Goal: Task Accomplishment & Management: Manage account settings

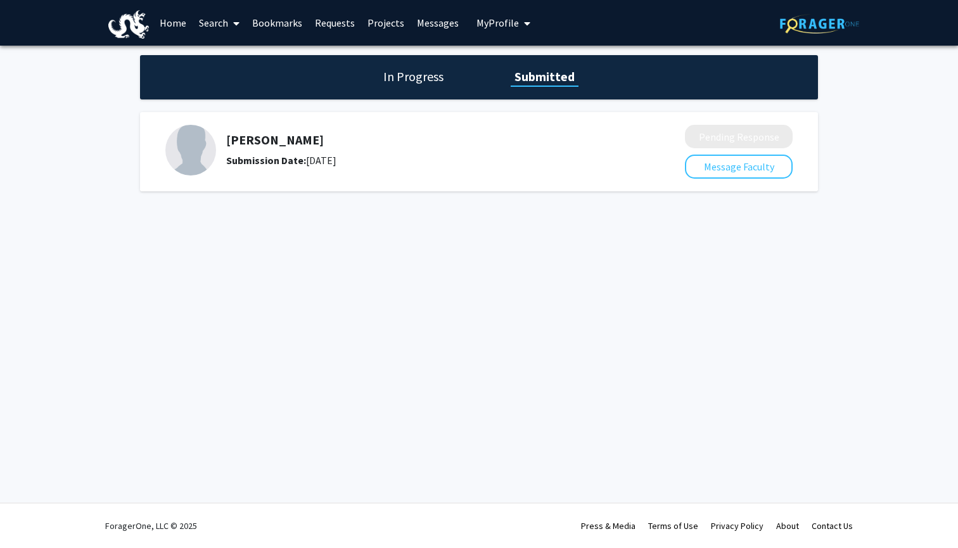
click at [400, 87] on div "In Progress Submitted" at bounding box center [479, 77] width 678 height 44
click at [414, 70] on h1 "In Progress" at bounding box center [413, 77] width 68 height 18
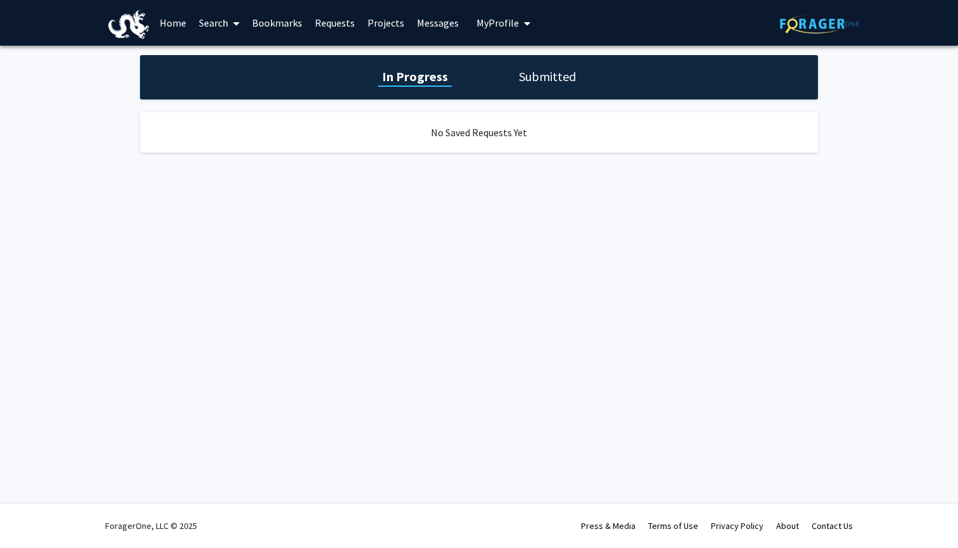
click at [534, 65] on div "In Progress Submitted" at bounding box center [479, 77] width 678 height 44
click at [533, 78] on h1 "Submitted" at bounding box center [547, 77] width 65 height 18
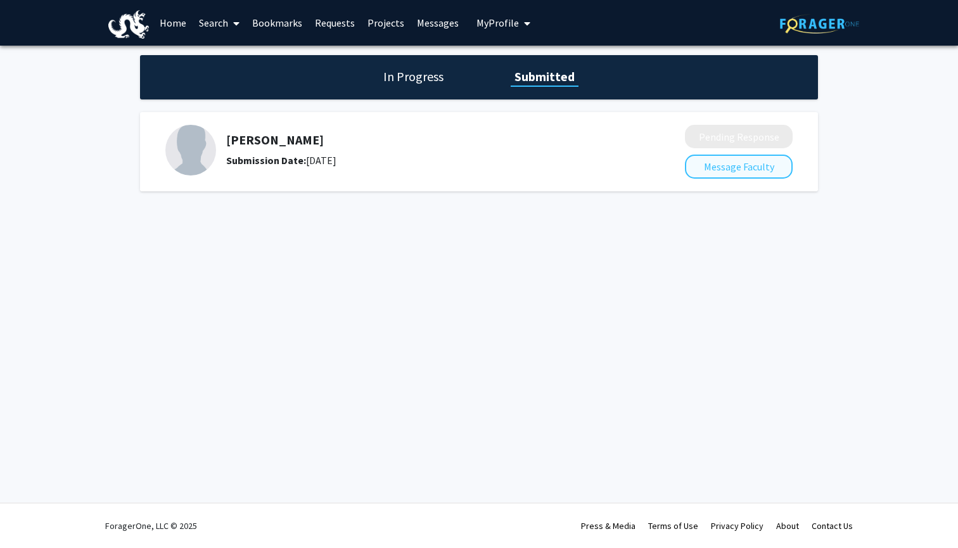
click at [712, 169] on button "Message Faculty" at bounding box center [739, 167] width 108 height 24
click at [260, 145] on h5 "[PERSON_NAME]" at bounding box center [421, 139] width 391 height 15
click at [421, 73] on h1 "In Progress" at bounding box center [413, 77] width 68 height 18
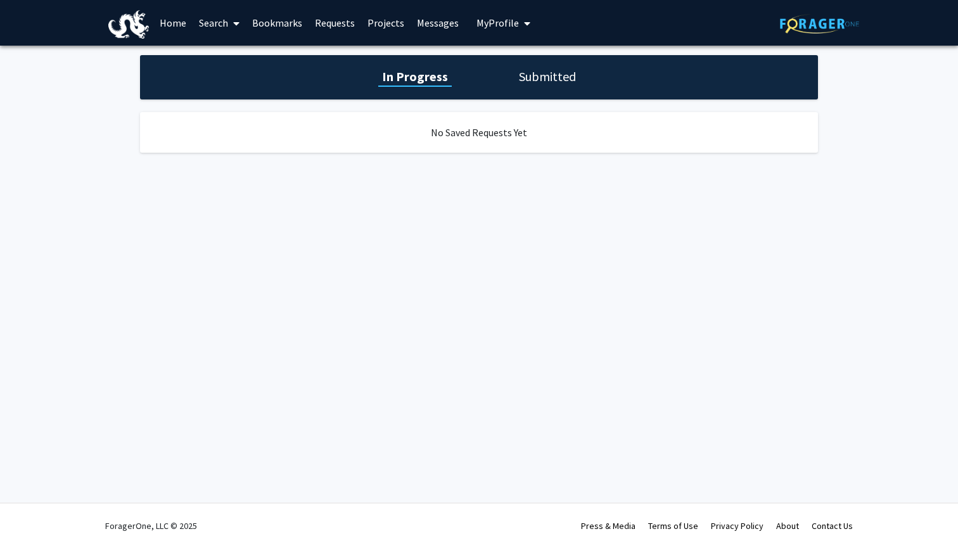
click at [499, 32] on button "My Profile" at bounding box center [502, 23] width 61 height 46
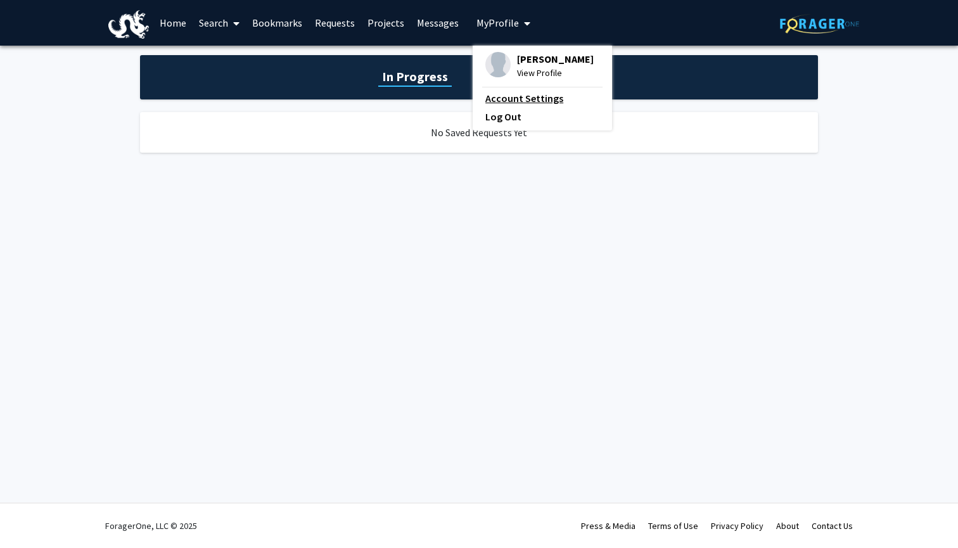
click at [505, 102] on link "Account Settings" at bounding box center [542, 98] width 114 height 15
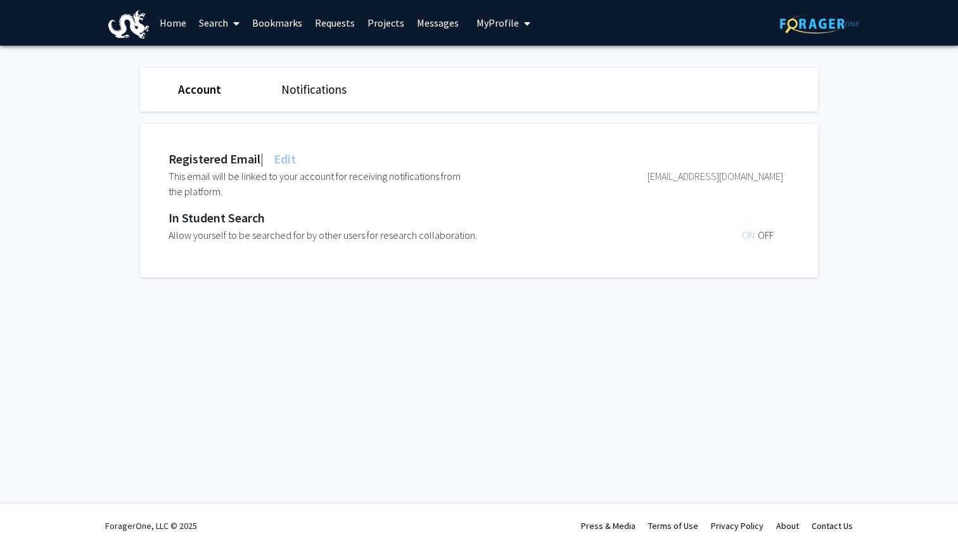
click at [305, 82] on div "Notifications" at bounding box center [323, 89] width 103 height 18
click at [525, 30] on span "My profile dropdown to access profile and logout" at bounding box center [524, 23] width 11 height 44
click at [521, 72] on span "View Profile" at bounding box center [555, 73] width 77 height 14
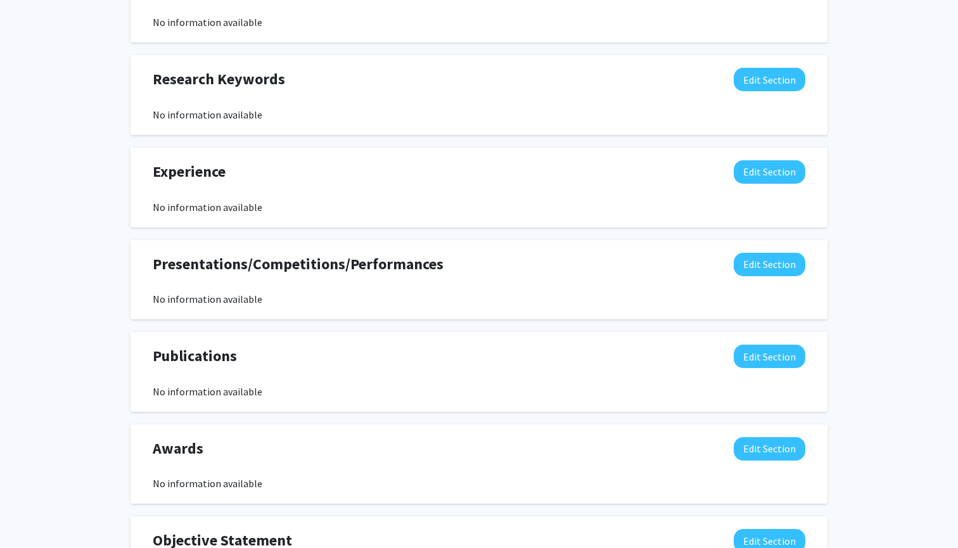
scroll to position [782, 0]
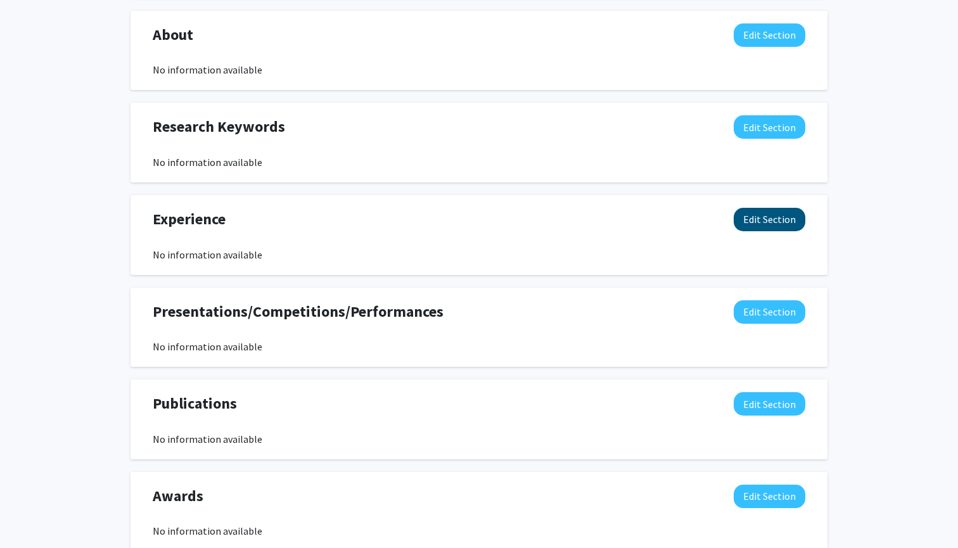
click at [754, 215] on button "Edit Section" at bounding box center [769, 219] width 72 height 23
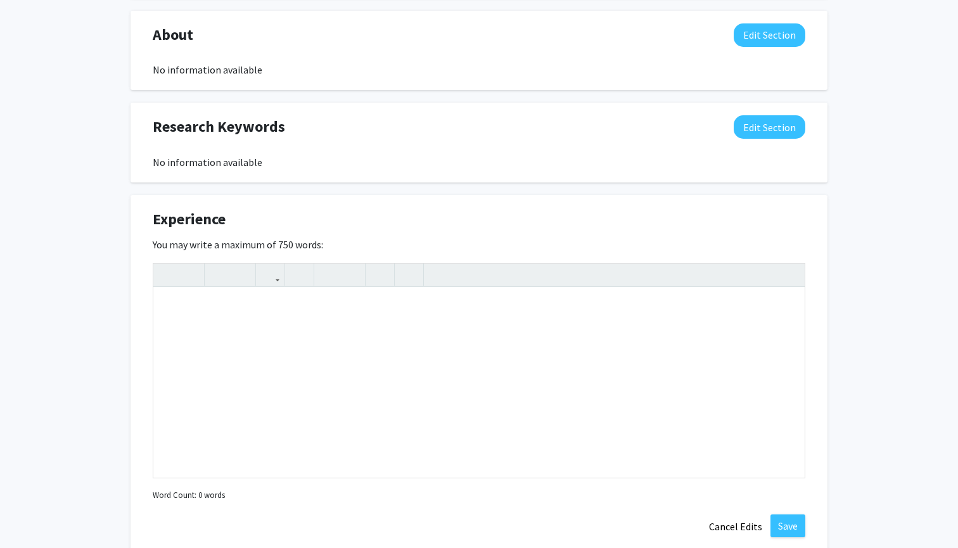
click at [682, 196] on div "Experience Edit Section You may write a maximum of 750 words: Insert link Remov…" at bounding box center [478, 373] width 697 height 356
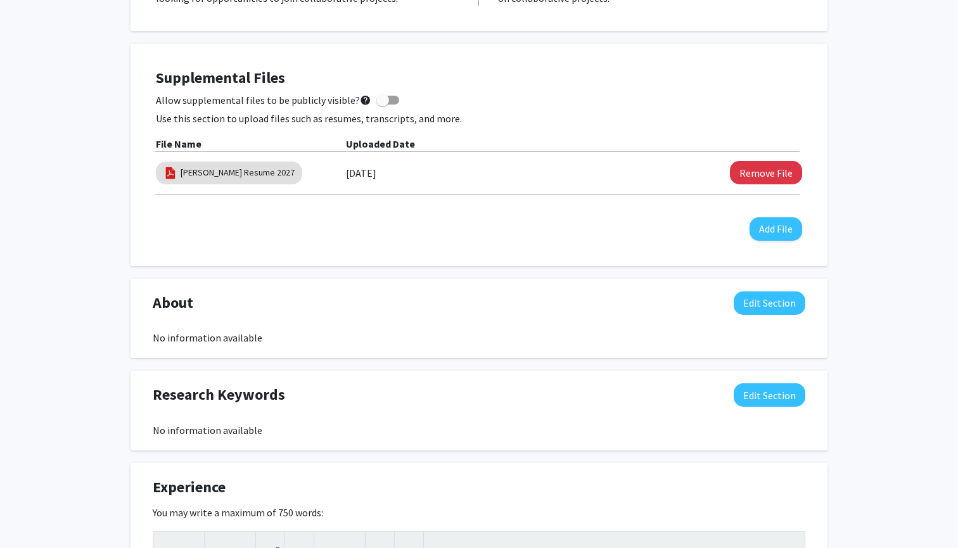
scroll to position [535, 0]
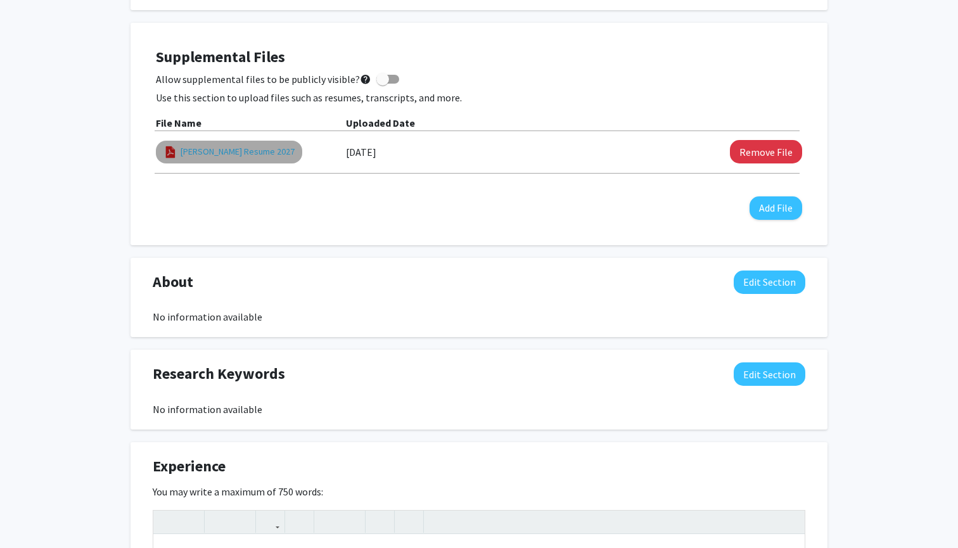
click at [241, 147] on link "[PERSON_NAME] Resume 2027" at bounding box center [238, 151] width 114 height 13
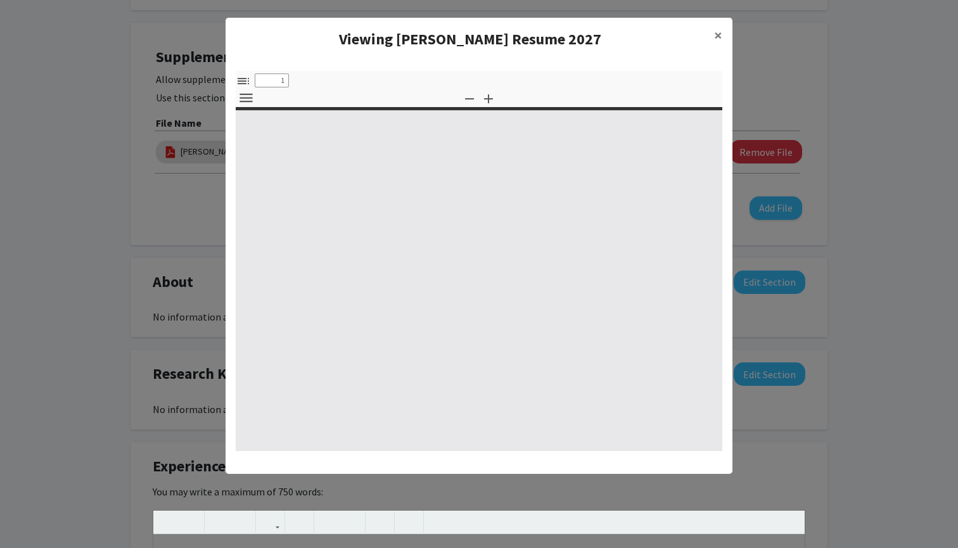
select select "custom"
type input "0"
select select "custom"
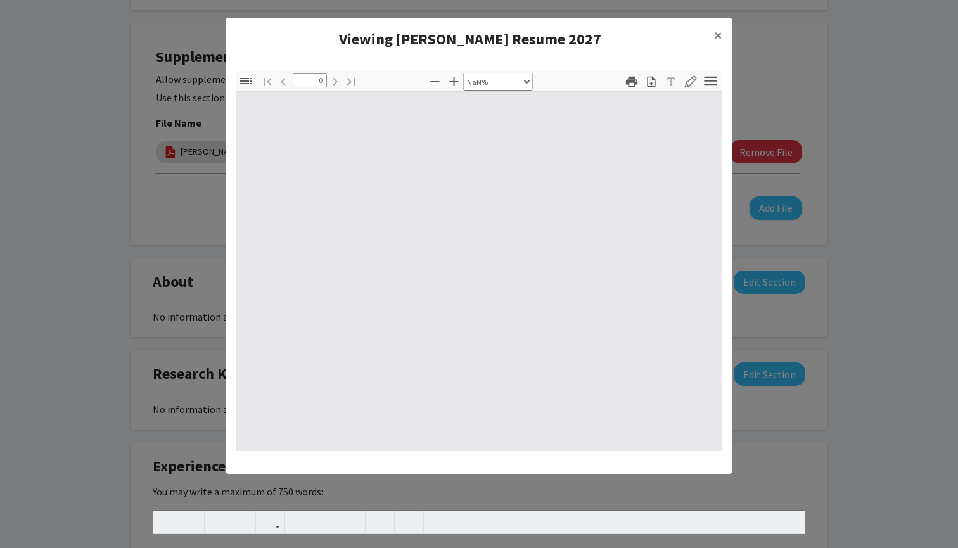
type input "1"
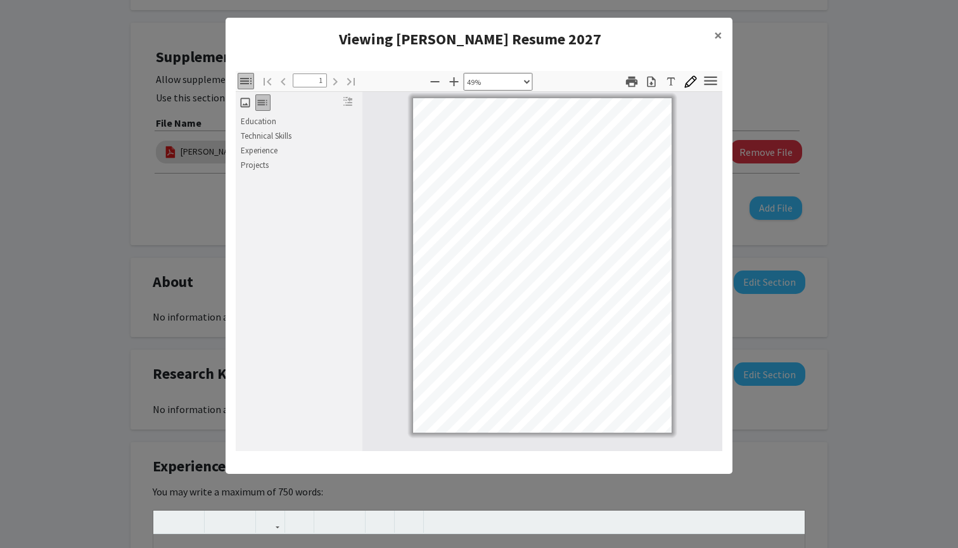
scroll to position [36, 13]
select select "custom"
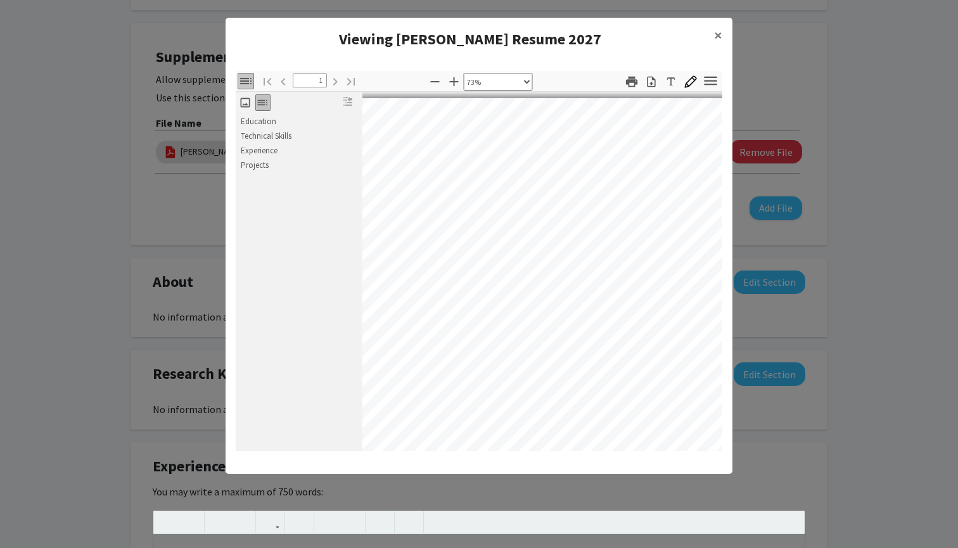
scroll to position [0, 10]
click at [899, 377] on modal-container "Viewing [PERSON_NAME] Resume 2027 × Thumbnails Document Outline Attachments Lay…" at bounding box center [479, 274] width 958 height 548
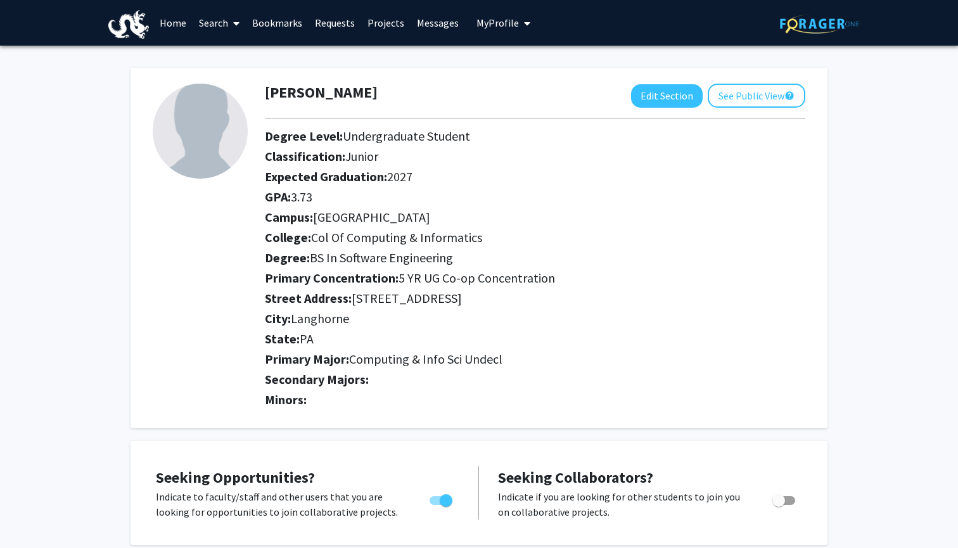
scroll to position [0, 0]
